Goal: Book appointment/travel/reservation

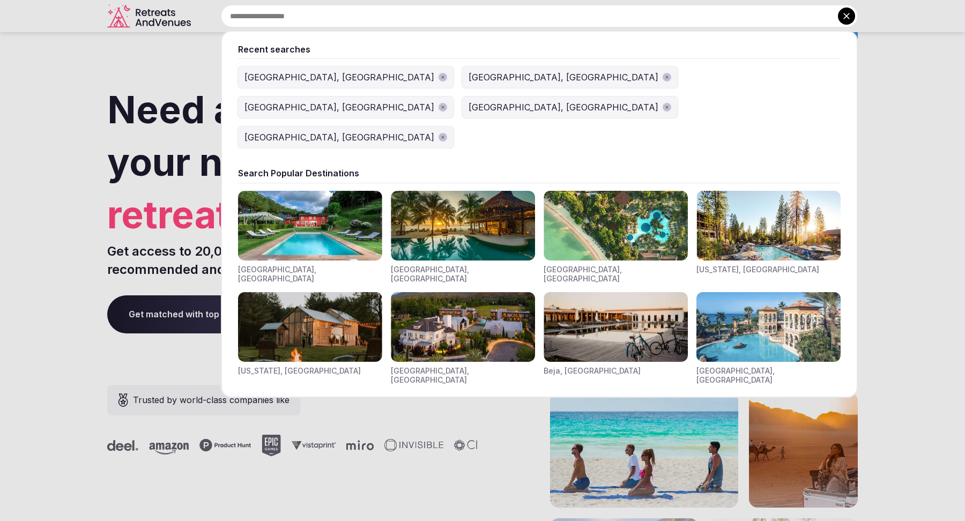
click at [384, 18] on input "text" at bounding box center [539, 16] width 637 height 23
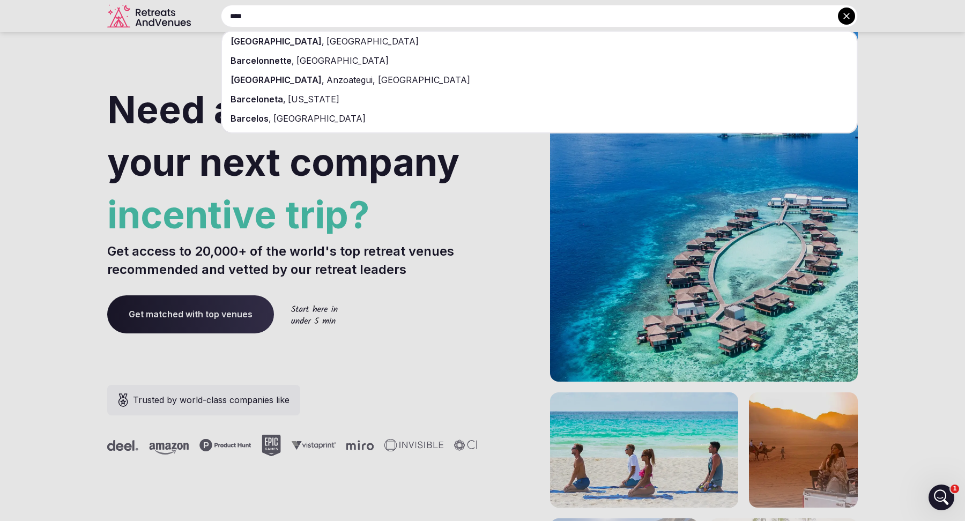
type input "****"
click at [381, 44] on div "[GEOGRAPHIC_DATA] , [GEOGRAPHIC_DATA]" at bounding box center [539, 41] width 635 height 19
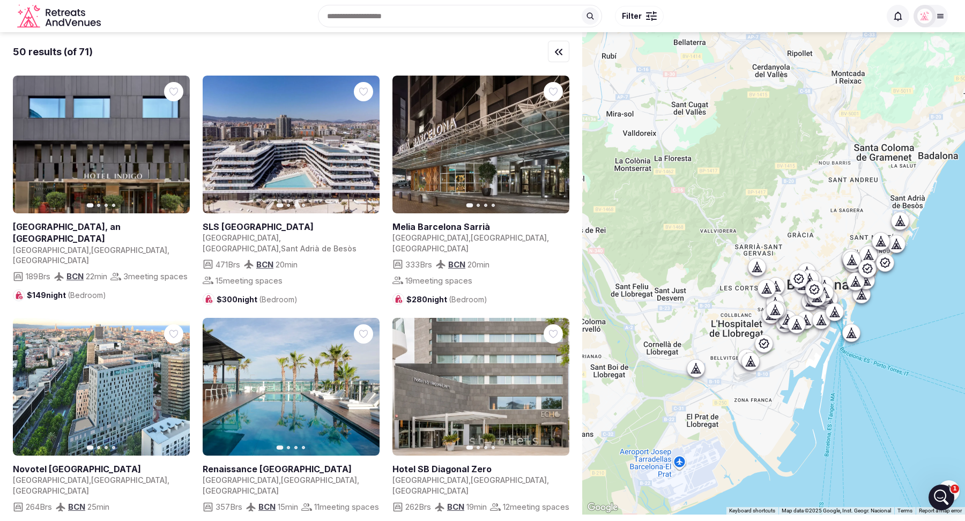
click at [640, 14] on span "Filter" at bounding box center [632, 16] width 20 height 11
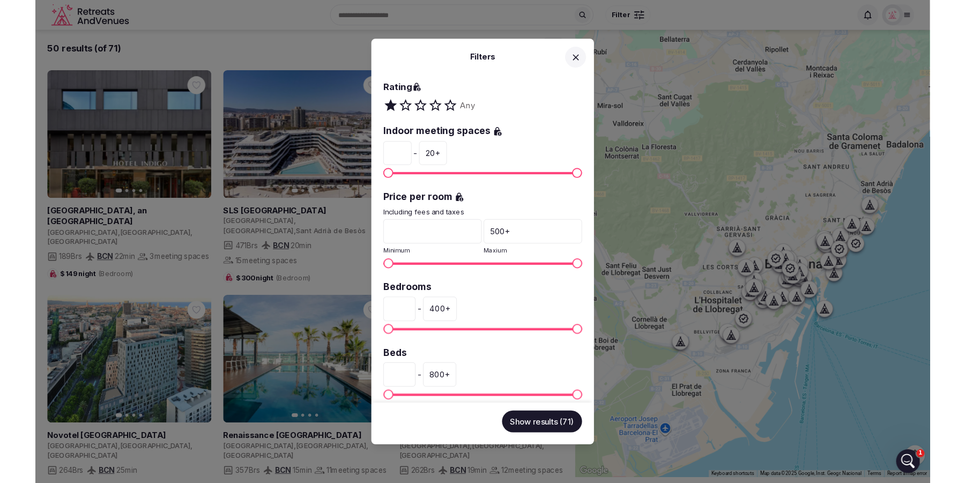
scroll to position [135, 0]
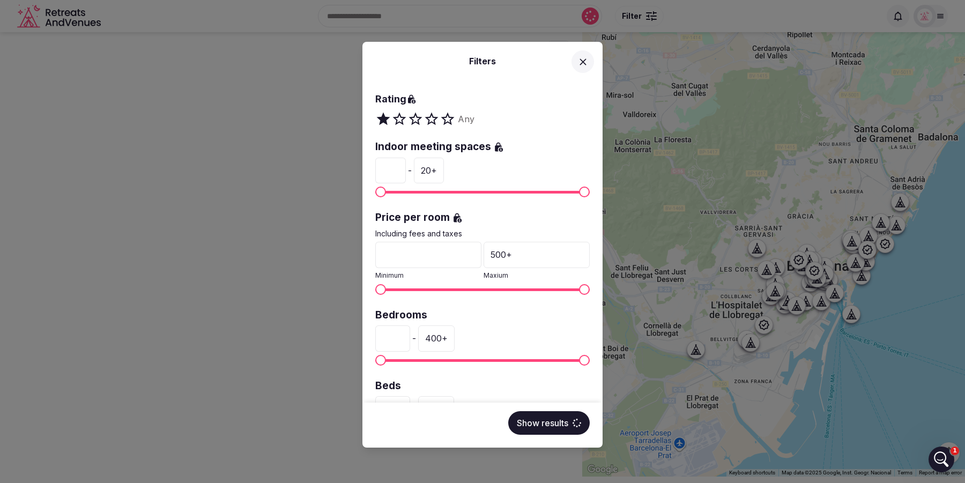
click at [755, 16] on div "Filters Venue name Status All Published Draft Has cover photo? Any Yes No Ratin…" at bounding box center [482, 241] width 965 height 483
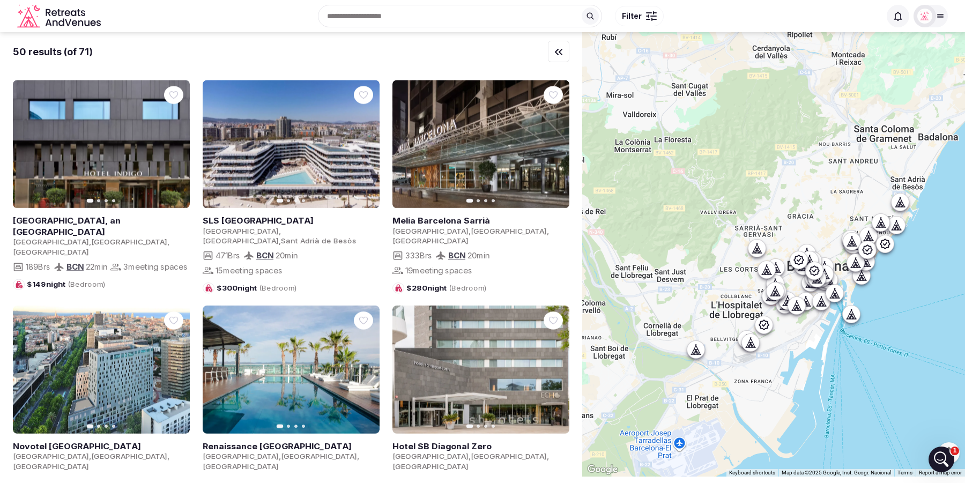
click at [937, 18] on icon at bounding box center [940, 16] width 9 height 9
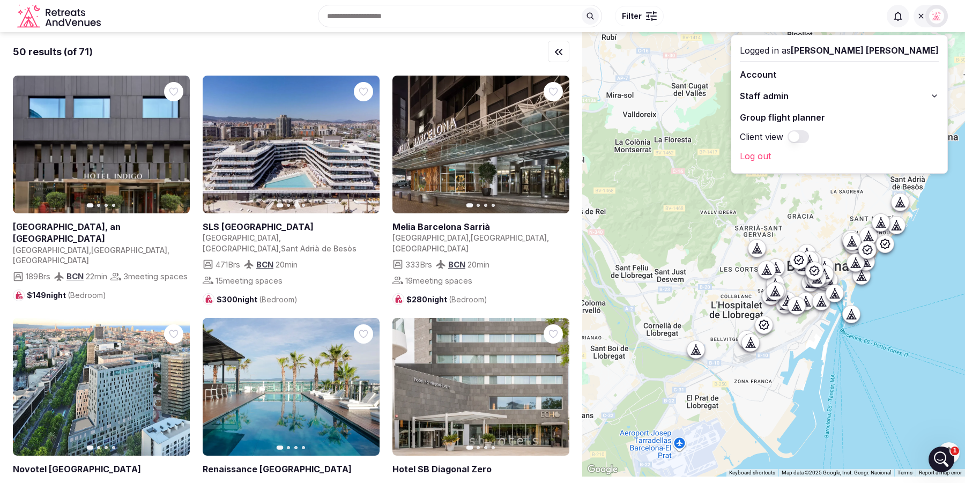
click at [931, 93] on button "Staff admin" at bounding box center [839, 95] width 199 height 17
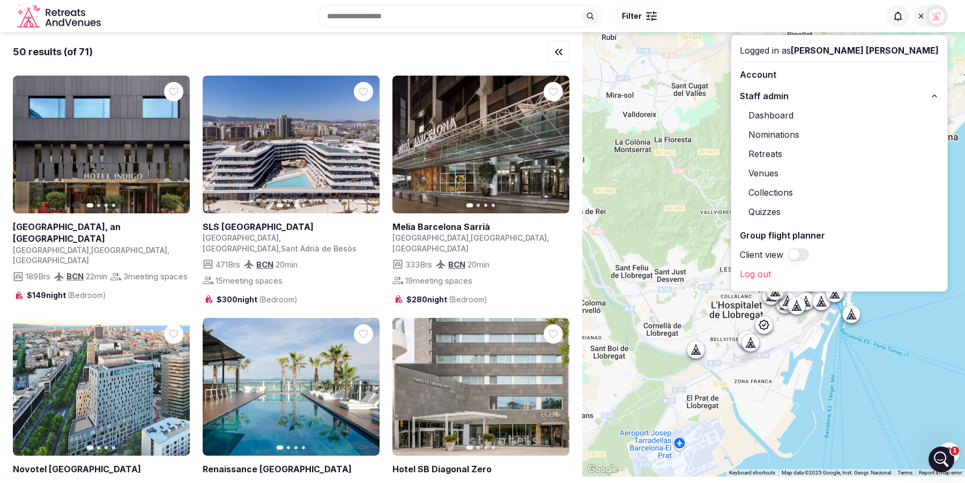
click at [848, 152] on link "Retreats" at bounding box center [839, 153] width 199 height 17
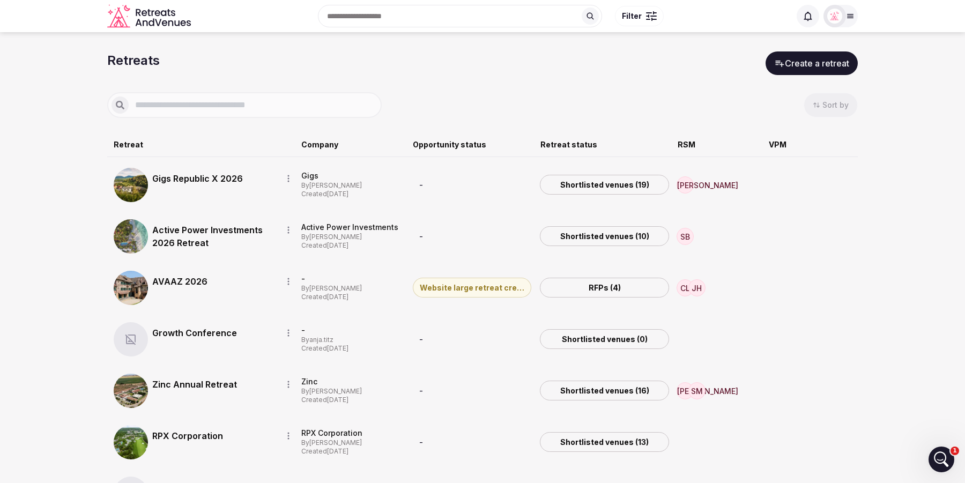
click at [202, 103] on input "text" at bounding box center [253, 105] width 249 height 13
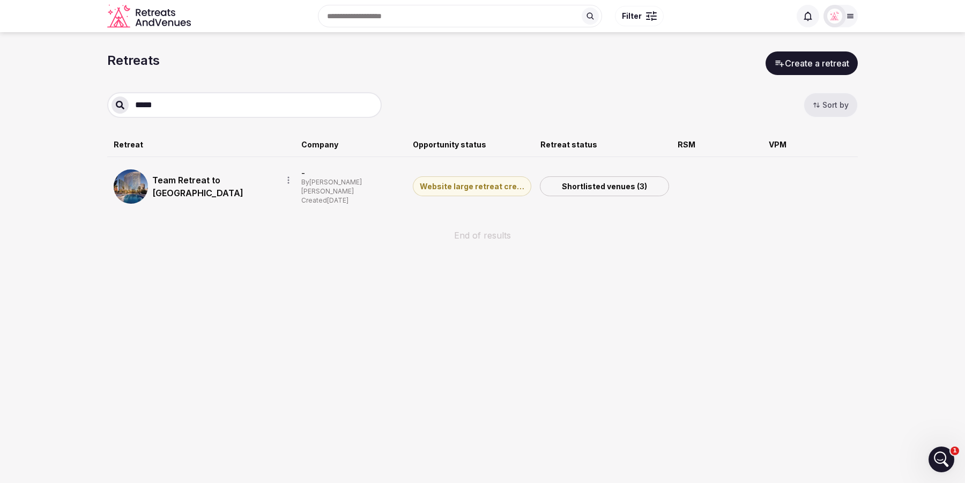
type input "*****"
click at [208, 176] on link "Team Retreat to [GEOGRAPHIC_DATA]" at bounding box center [212, 187] width 121 height 26
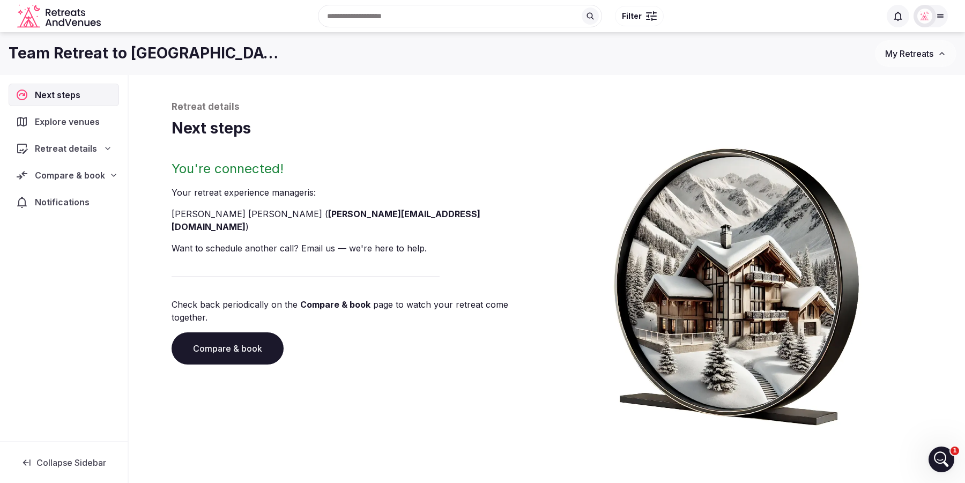
click at [225, 332] on link "Compare & book" at bounding box center [228, 348] width 112 height 32
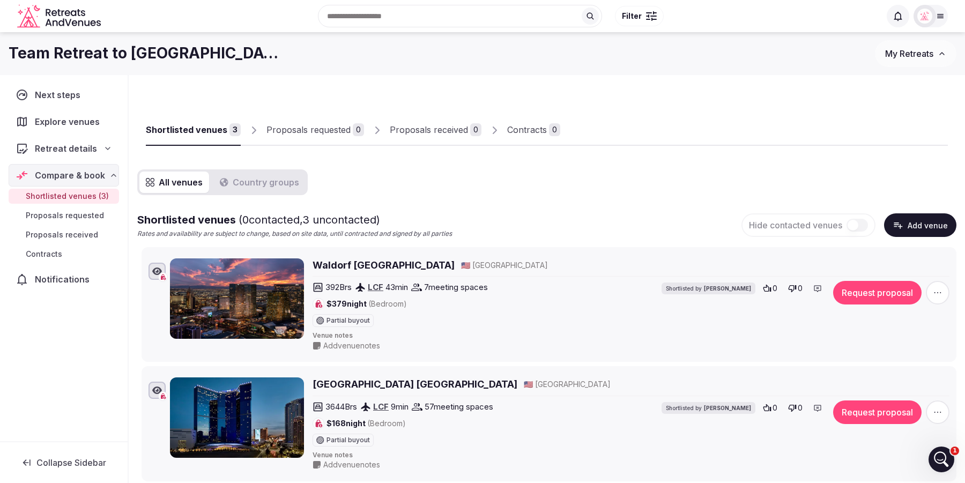
click at [933, 299] on span "button" at bounding box center [938, 293] width 24 height 24
click at [761, 132] on div at bounding box center [754, 137] width 388 height 18
click at [98, 148] on div "Retreat details" at bounding box center [64, 148] width 96 height 13
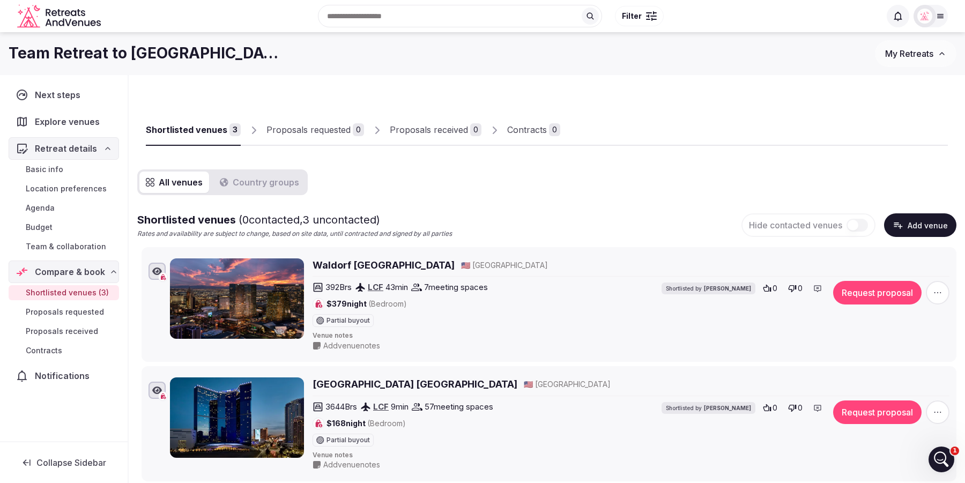
click at [72, 241] on span "Team & collaboration" at bounding box center [66, 246] width 80 height 11
